Goal: Task Accomplishment & Management: Use online tool/utility

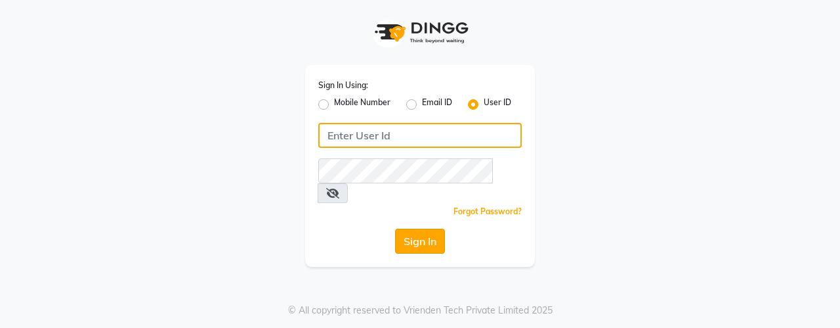
type input "cocosalon2024"
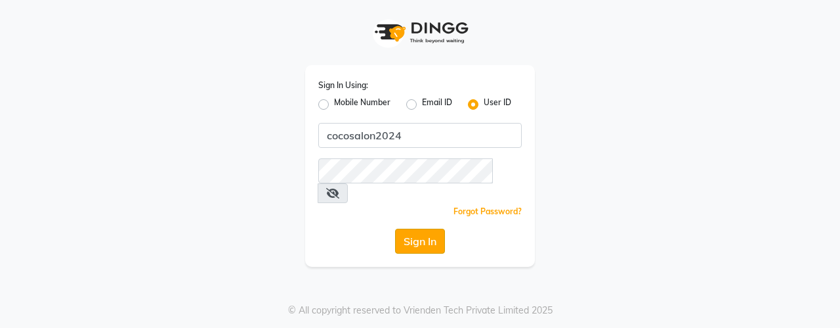
click at [413, 228] on button "Sign In" at bounding box center [420, 240] width 50 height 25
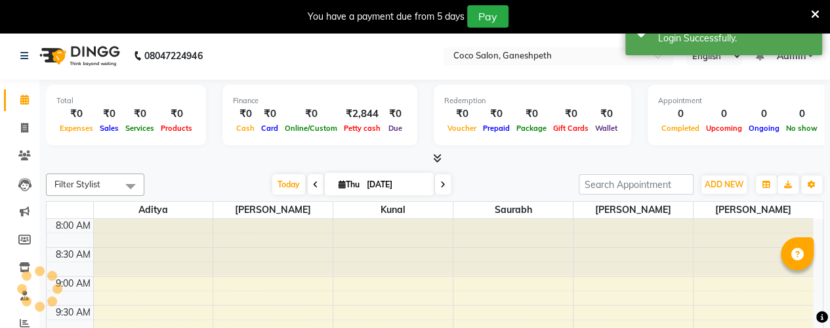
select select "en"
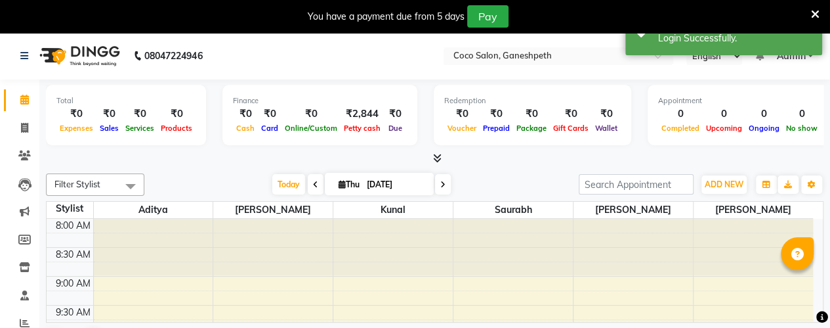
scroll to position [33, 0]
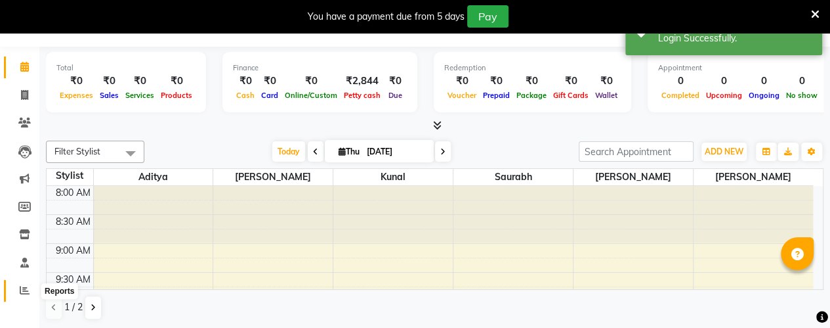
click at [22, 289] on icon at bounding box center [25, 290] width 10 height 10
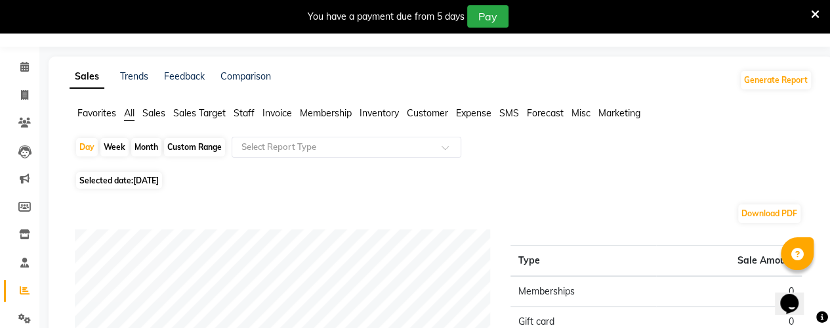
click at [150, 142] on div "Month" at bounding box center [146, 147] width 30 height 18
select select "9"
select select "2025"
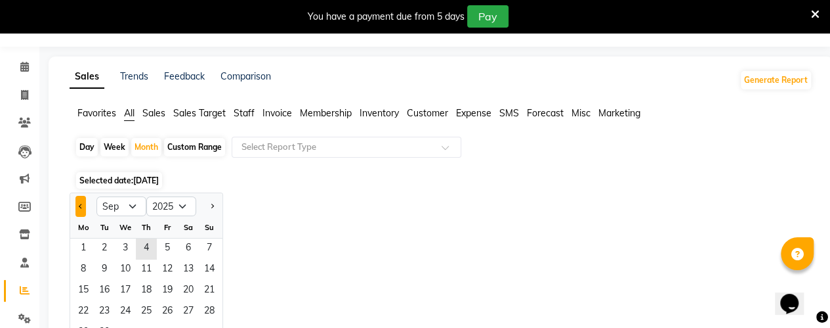
click at [81, 204] on span "Previous month" at bounding box center [81, 205] width 5 height 5
select select "8"
click at [167, 245] on span "1" at bounding box center [167, 248] width 21 height 21
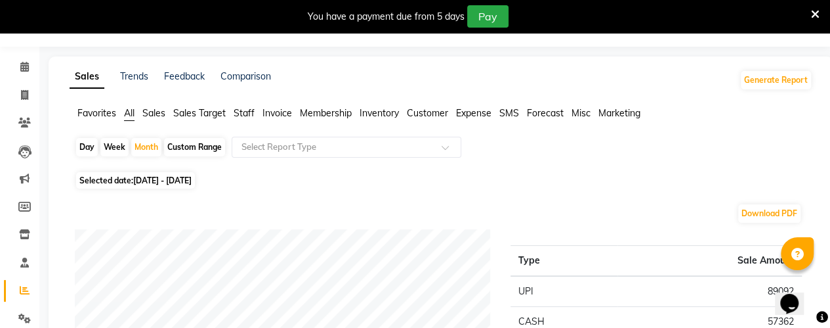
click at [244, 110] on span "Staff" at bounding box center [244, 113] width 21 height 12
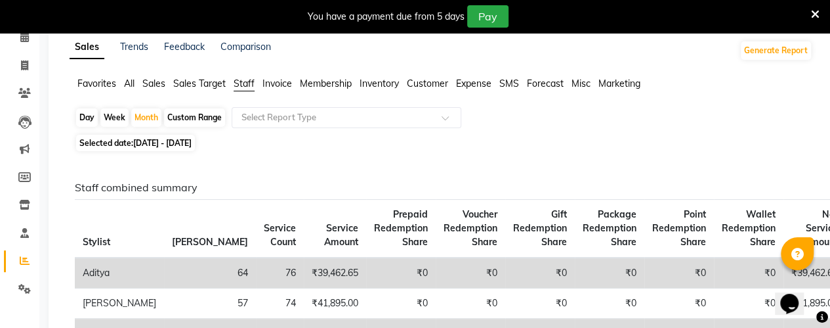
scroll to position [9, 0]
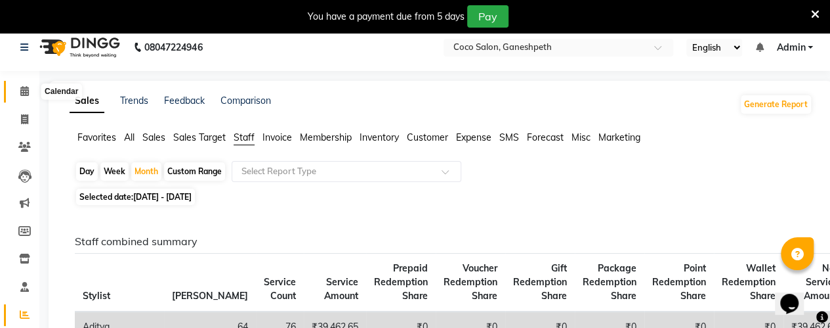
click at [30, 91] on span at bounding box center [24, 91] width 23 height 15
